Goal: Check status: Check status

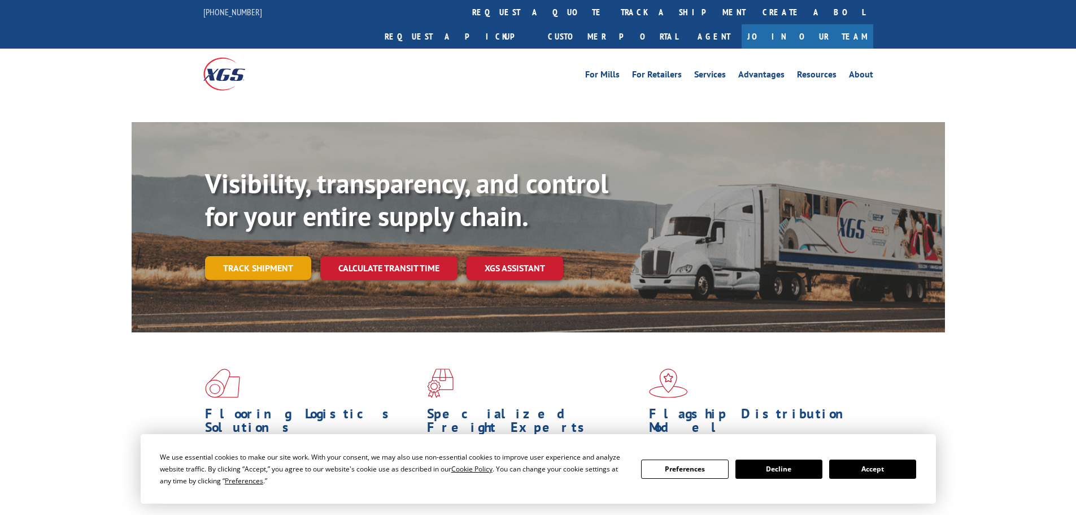
click at [241, 256] on link "Track shipment" at bounding box center [258, 268] width 106 height 24
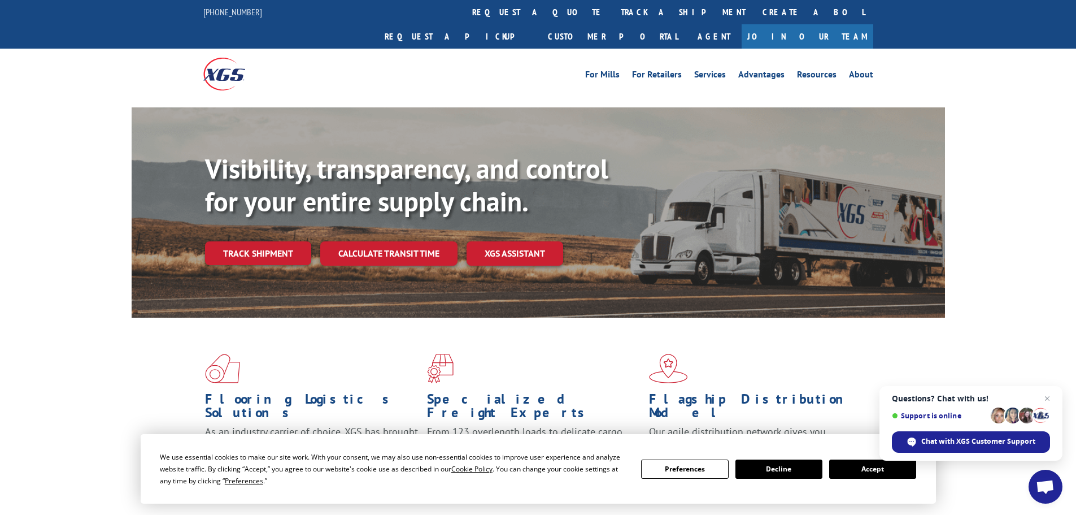
click at [859, 466] on button "Accept" at bounding box center [872, 468] width 87 height 19
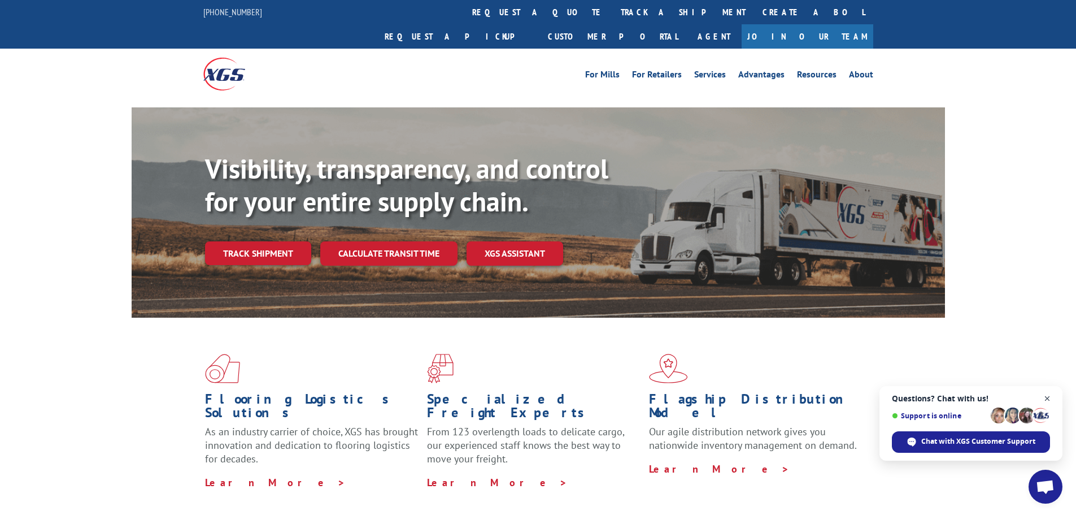
click at [1049, 396] on span "Close chat" at bounding box center [1048, 399] width 14 height 14
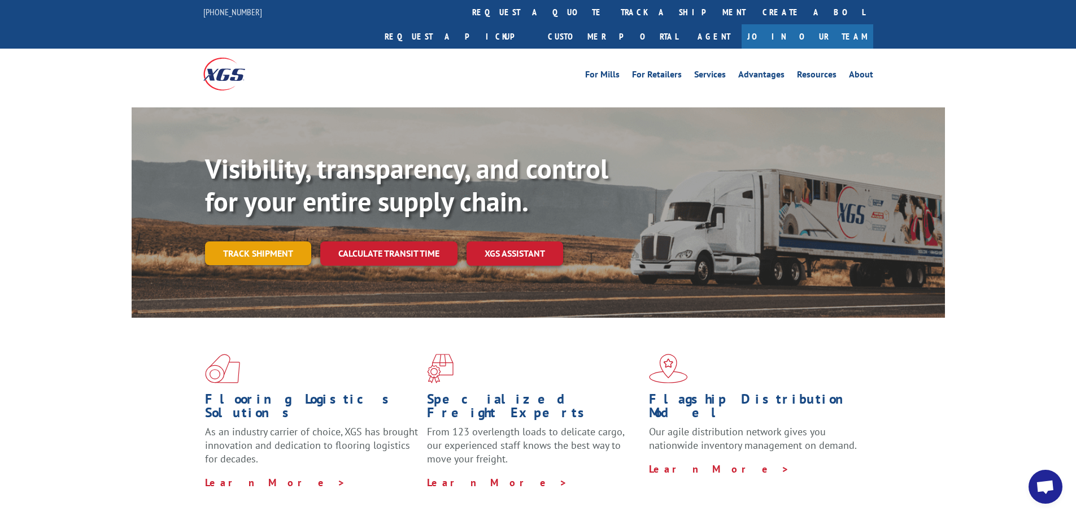
click at [278, 241] on link "Track shipment" at bounding box center [258, 253] width 106 height 24
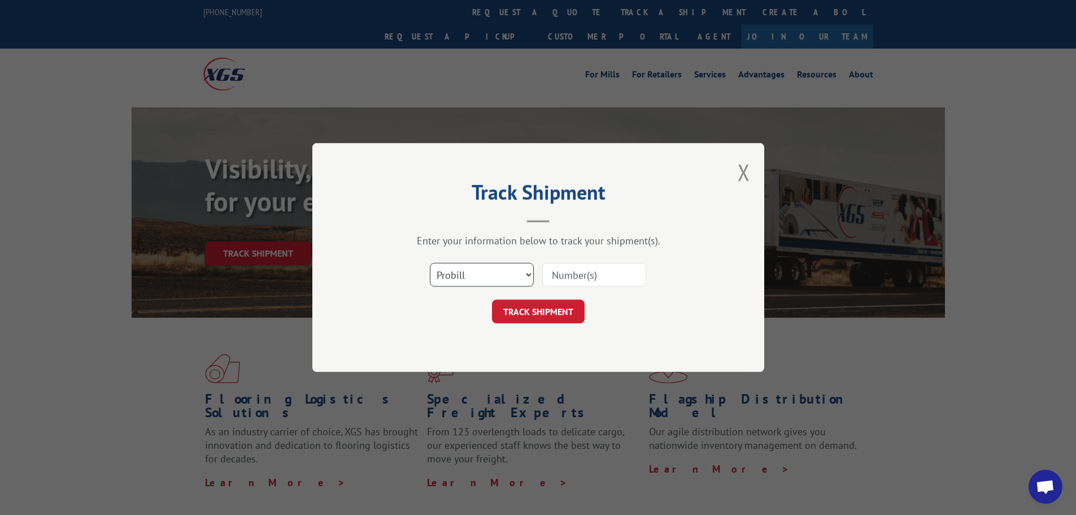
click at [475, 264] on select "Select category... Probill BOL PO" at bounding box center [482, 275] width 104 height 24
select select "bol"
click at [430, 263] on select "Select category... Probill BOL PO" at bounding box center [482, 275] width 104 height 24
click at [576, 277] on input at bounding box center [594, 275] width 104 height 24
paste input "CP-029680.A"
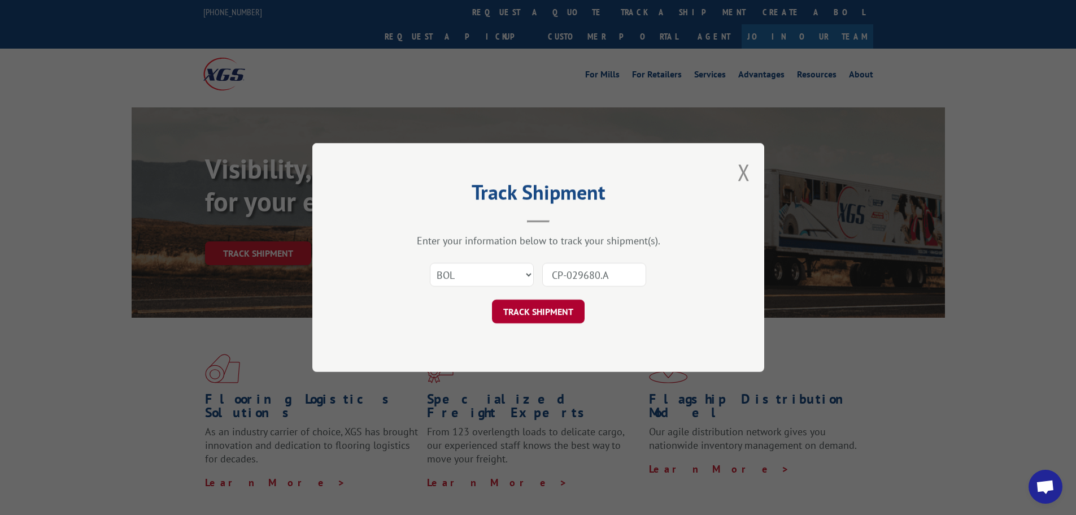
type input "CP-029680.A"
click at [558, 300] on button "TRACK SHIPMENT" at bounding box center [538, 311] width 93 height 24
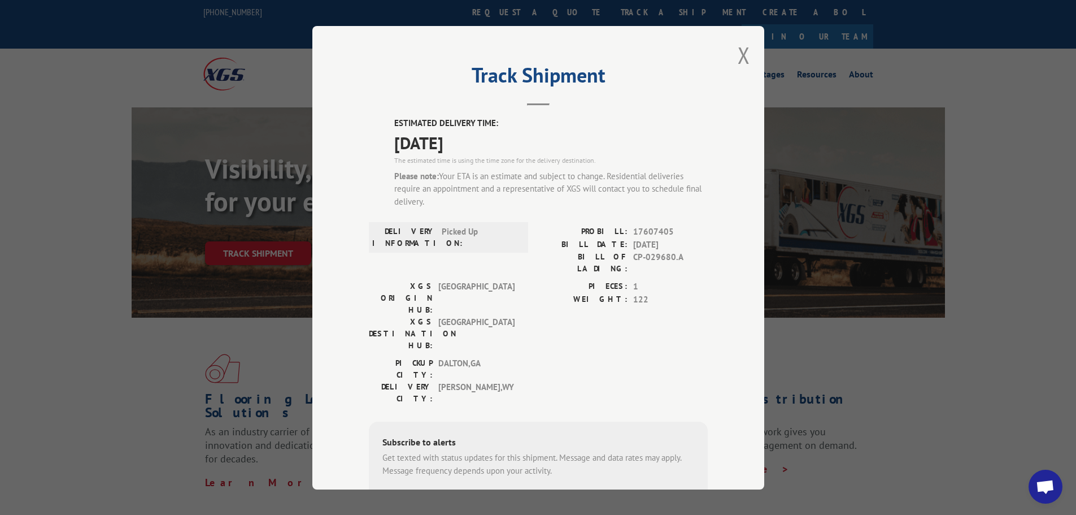
click at [668, 227] on span "17607405" at bounding box center [670, 231] width 75 height 13
click at [665, 229] on span "17607405" at bounding box center [670, 231] width 75 height 13
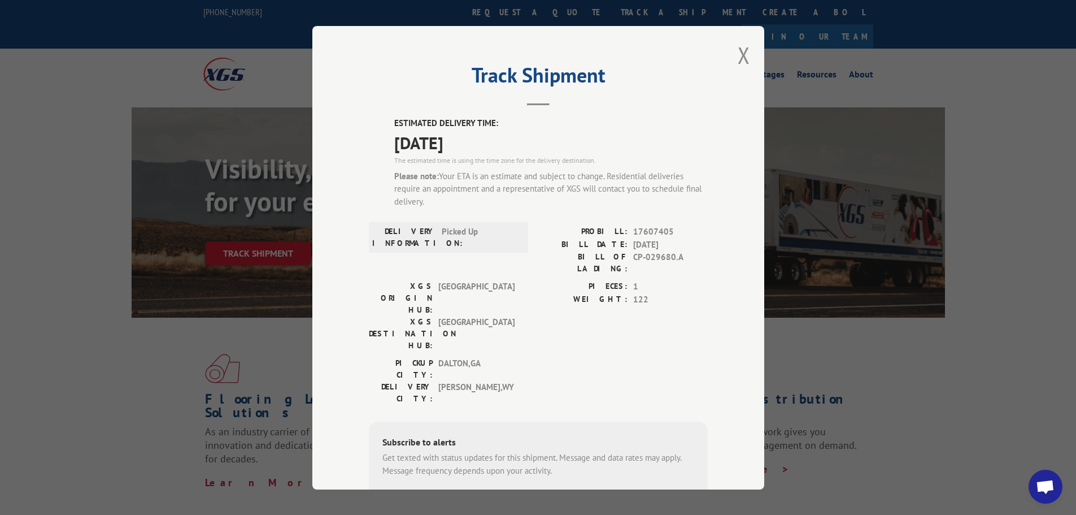
click at [920, 367] on div "Track Shipment ESTIMATED DELIVERY TIME: [DATE] The estimated time is using the …" at bounding box center [538, 257] width 1076 height 515
click at [742, 53] on button "Close modal" at bounding box center [744, 55] width 12 height 30
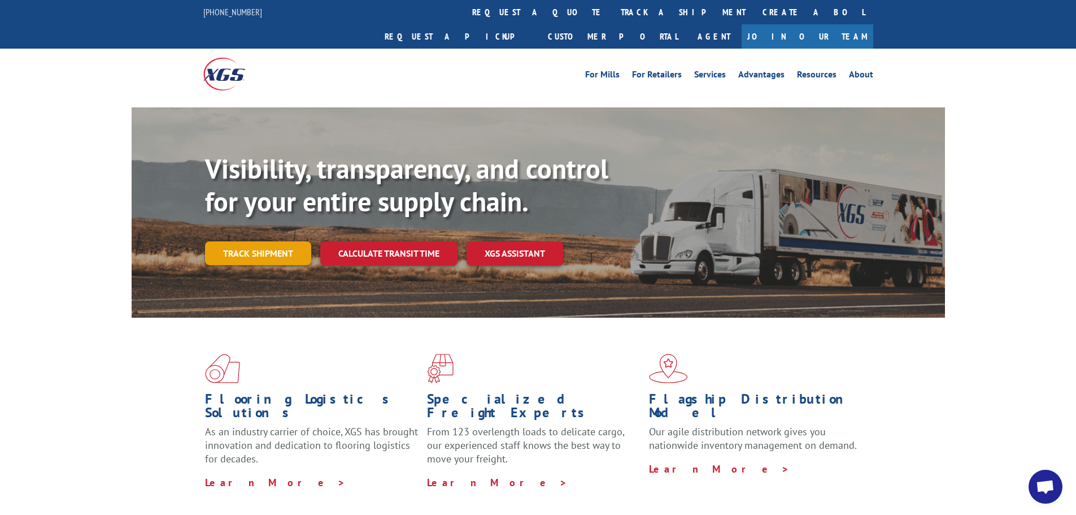
click at [238, 241] on link "Track shipment" at bounding box center [258, 253] width 106 height 24
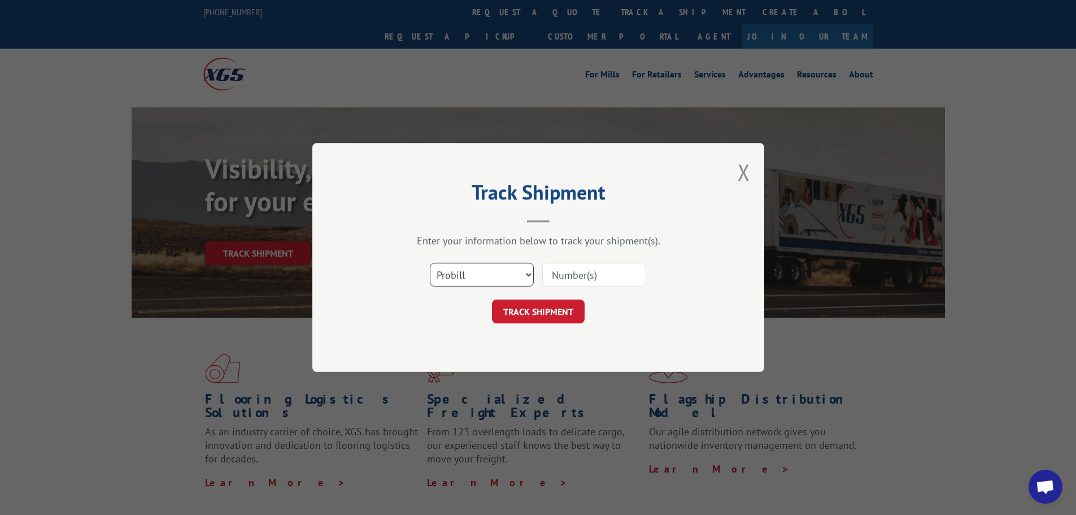
click at [456, 271] on select "Select category... Probill BOL PO" at bounding box center [482, 275] width 104 height 24
click at [603, 275] on input at bounding box center [594, 275] width 104 height 24
paste input "17607405"
type input "17607405"
click at [537, 306] on button "TRACK SHIPMENT" at bounding box center [538, 311] width 93 height 24
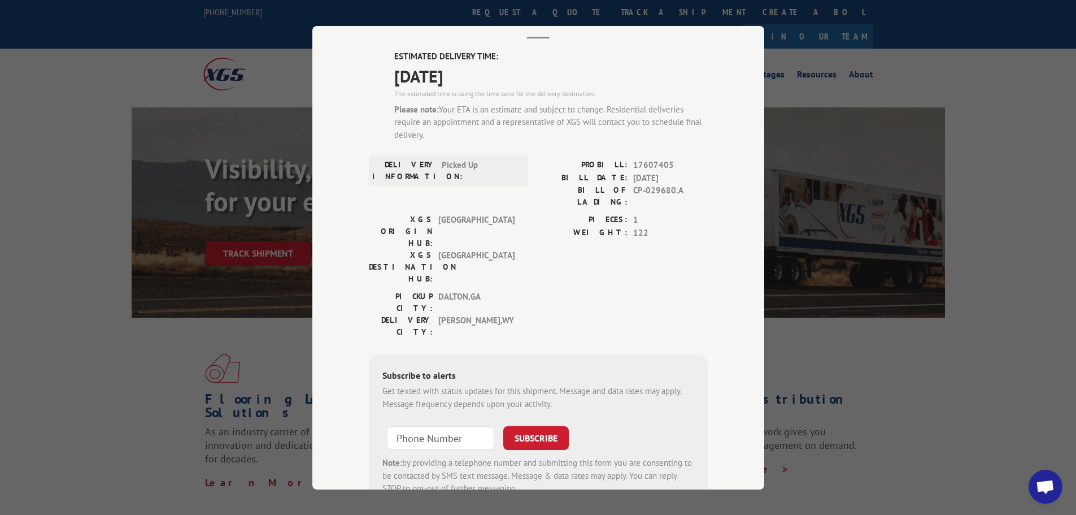
scroll to position [97, 0]
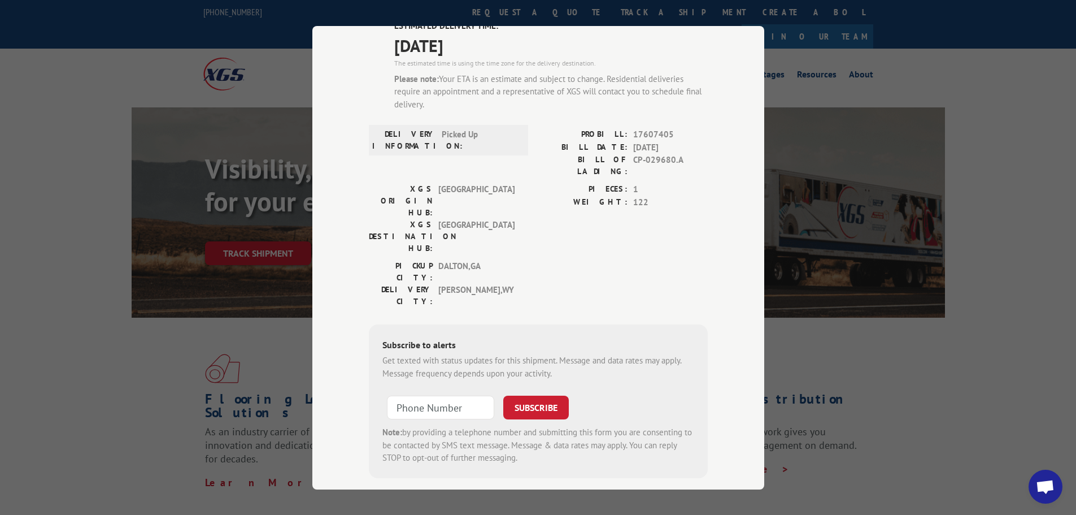
type input "+1 (___) ___-____"
click at [407, 395] on input "+1 (___) ___-____" at bounding box center [440, 407] width 107 height 24
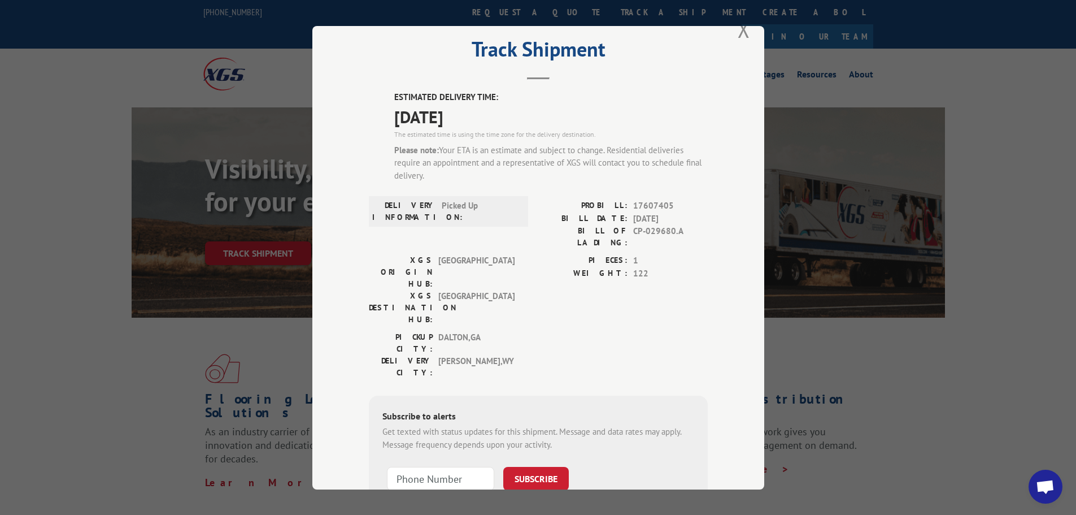
scroll to position [0, 0]
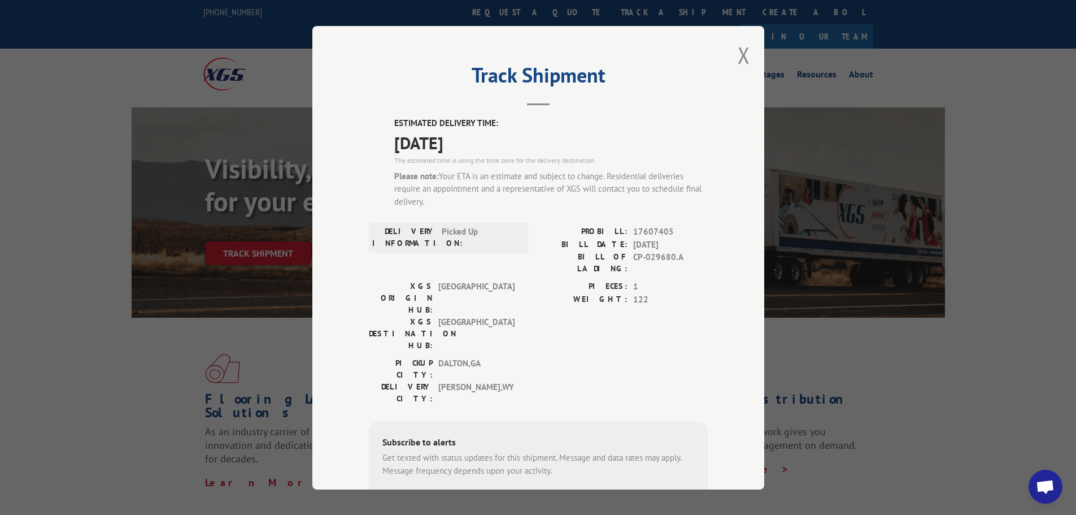
type input "+1 (___) ___-____"
click at [88, 234] on div "Track Shipment ESTIMATED DELIVERY TIME: [DATE] The estimated time is using the …" at bounding box center [538, 257] width 1076 height 515
